Goal: Task Accomplishment & Management: Complete application form

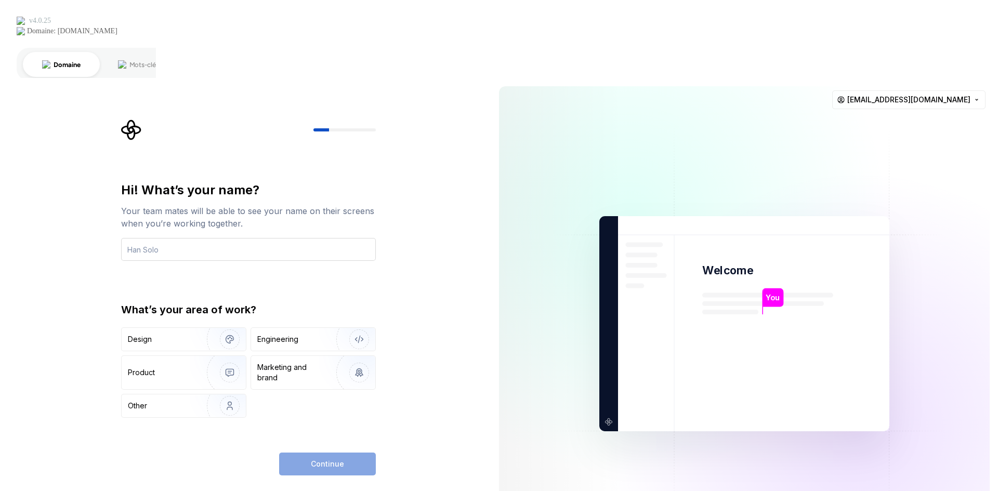
click at [171, 238] on input "text" at bounding box center [248, 249] width 255 height 23
click at [148, 238] on input "text" at bounding box center [248, 249] width 255 height 23
type input "[PERSON_NAME]"
click at [216, 305] on img "button" at bounding box center [223, 340] width 67 height 70
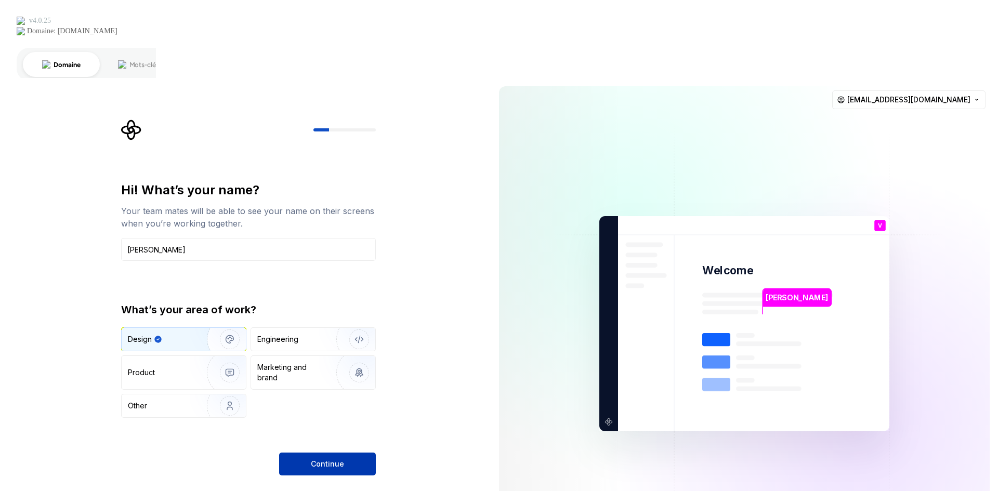
click at [338, 459] on span "Continue" at bounding box center [327, 464] width 33 height 10
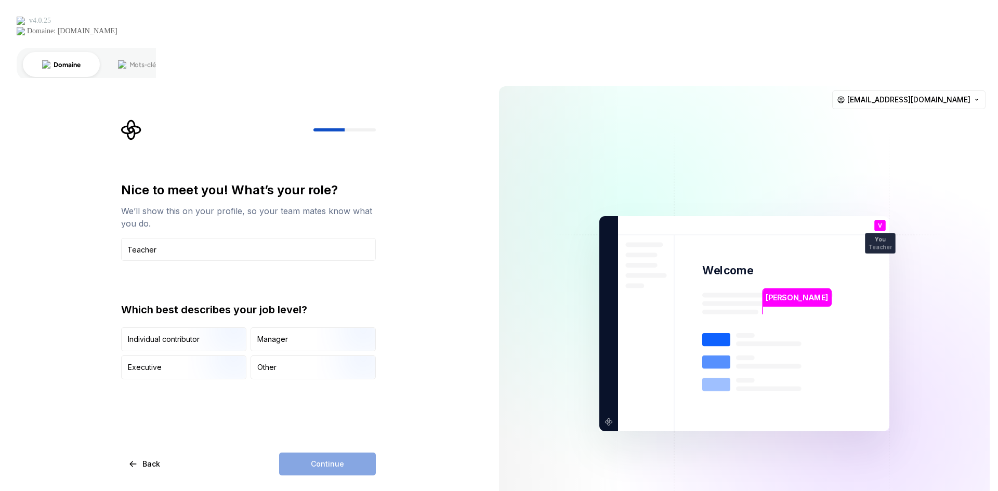
type input "Teacher"
click at [311, 453] on div "Continue" at bounding box center [327, 464] width 97 height 23
click at [277, 356] on div "Other" at bounding box center [313, 367] width 124 height 23
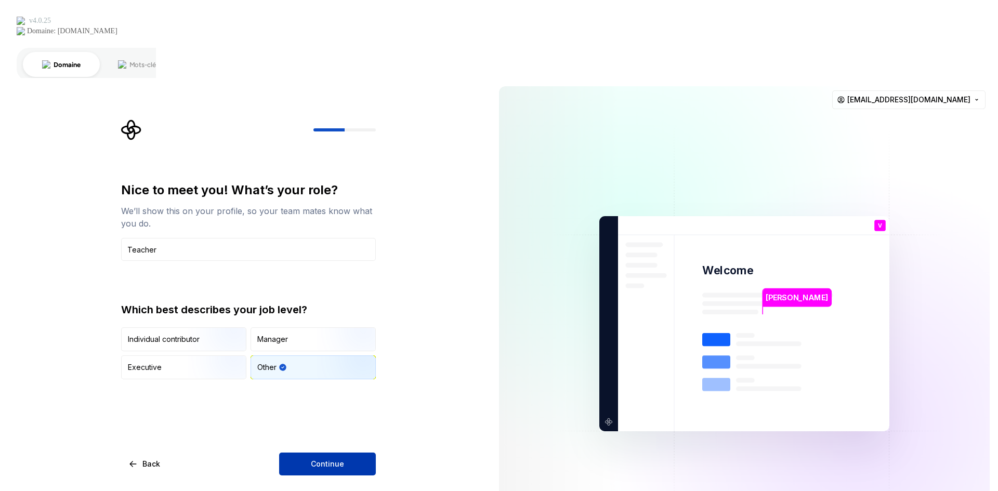
click at [318, 459] on span "Continue" at bounding box center [327, 464] width 33 height 10
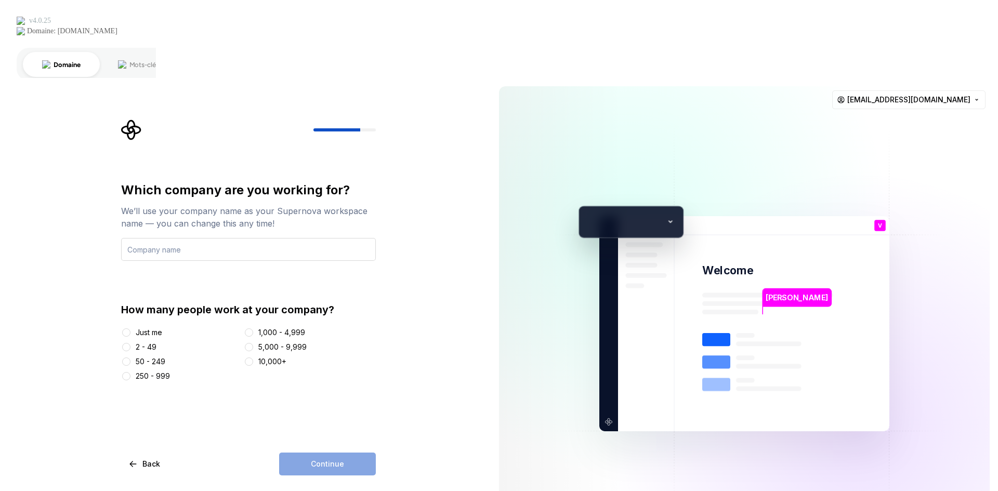
click at [205, 238] on input "text" at bounding box center [248, 249] width 255 height 23
type input "Arinfo"
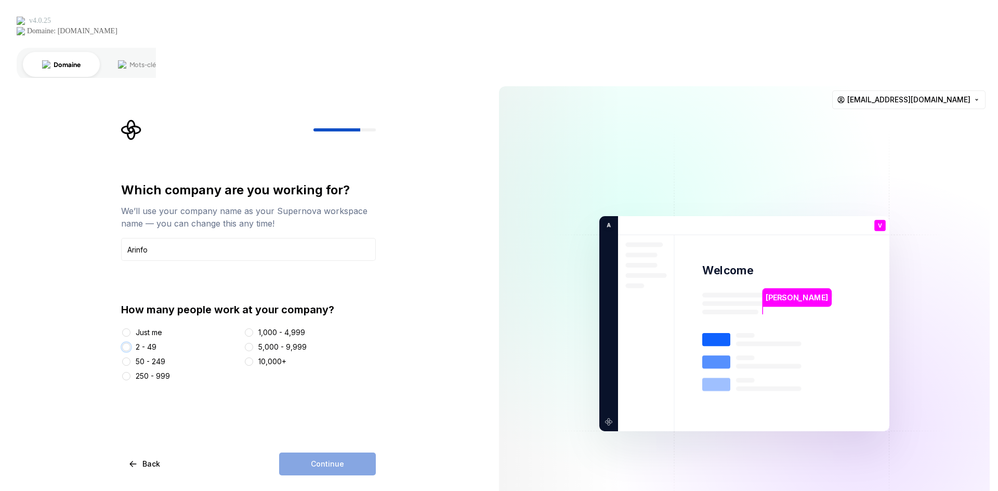
click at [126, 343] on button "2 - 49" at bounding box center [126, 347] width 8 height 8
click at [303, 453] on button "Continue" at bounding box center [327, 464] width 97 height 23
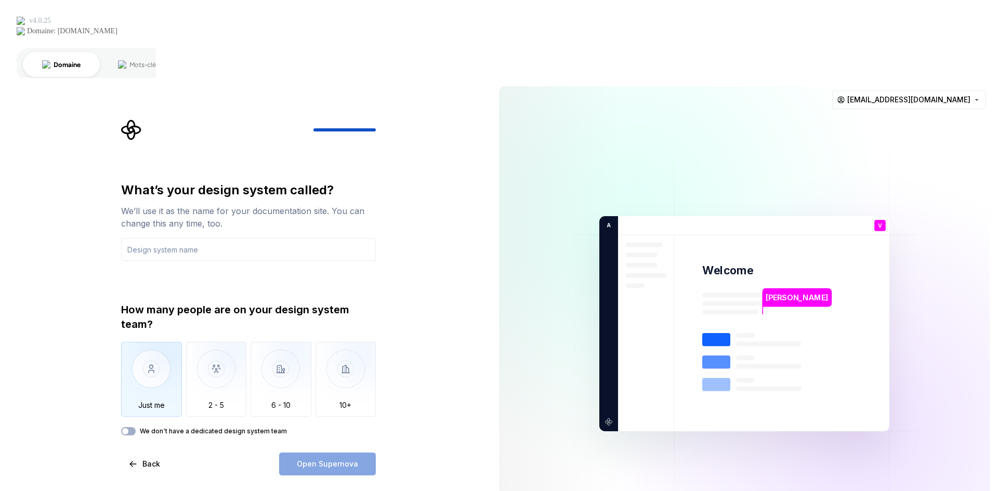
click at [159, 342] on img "button" at bounding box center [151, 377] width 61 height 70
click at [134, 427] on button "We don't have a dedicated design system team" at bounding box center [128, 431] width 15 height 8
click at [134, 428] on span "button" at bounding box center [131, 431] width 6 height 6
click at [199, 238] on input "text" at bounding box center [248, 249] width 255 height 23
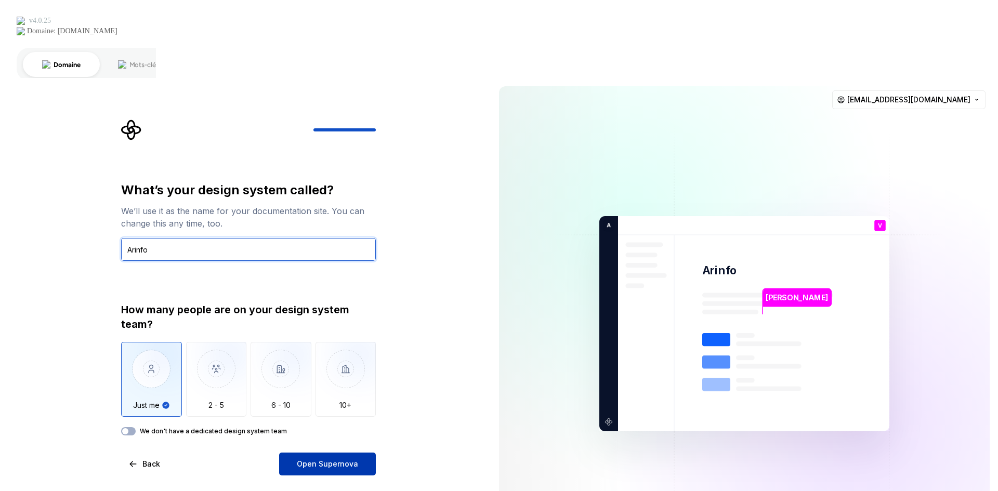
type input "Arinfo"
click at [321, 459] on span "Open Supernova" at bounding box center [327, 464] width 61 height 10
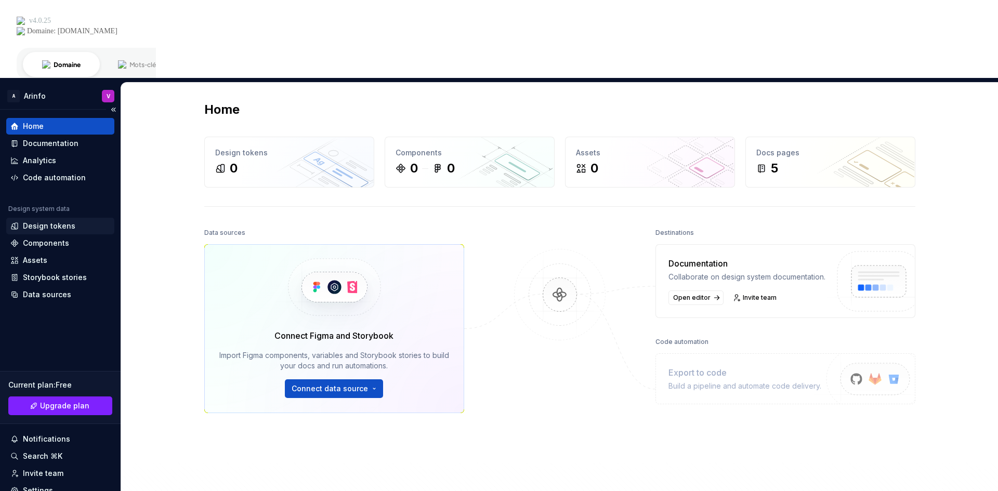
click at [49, 221] on div "Design tokens" at bounding box center [49, 226] width 53 height 10
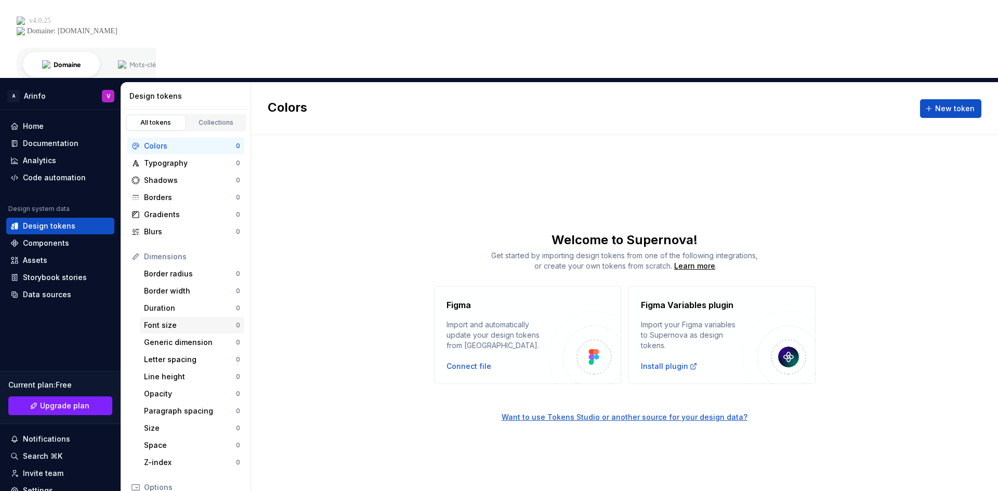
click at [189, 320] on div "Font size" at bounding box center [190, 325] width 92 height 10
